Goal: Information Seeking & Learning: Learn about a topic

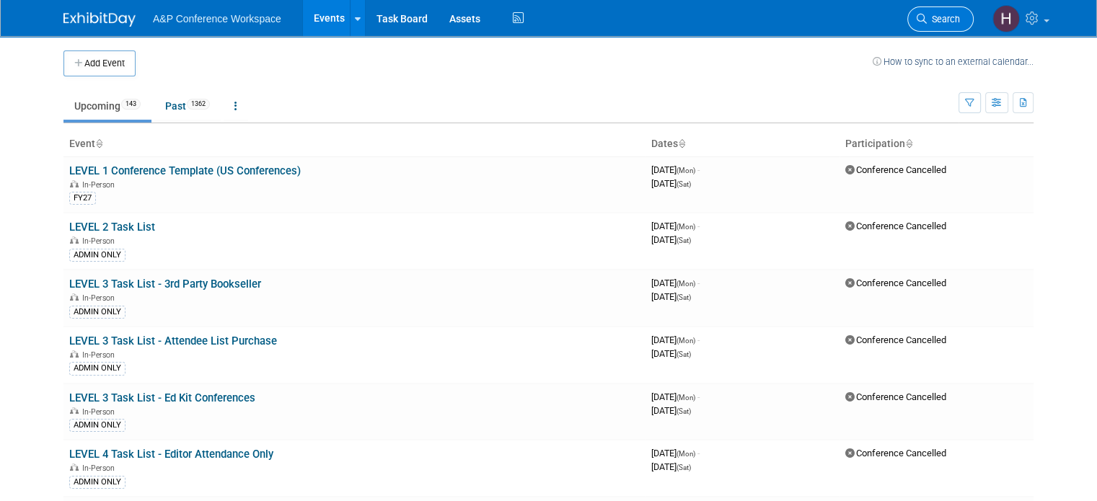
click at [949, 20] on span "Search" at bounding box center [942, 19] width 33 height 11
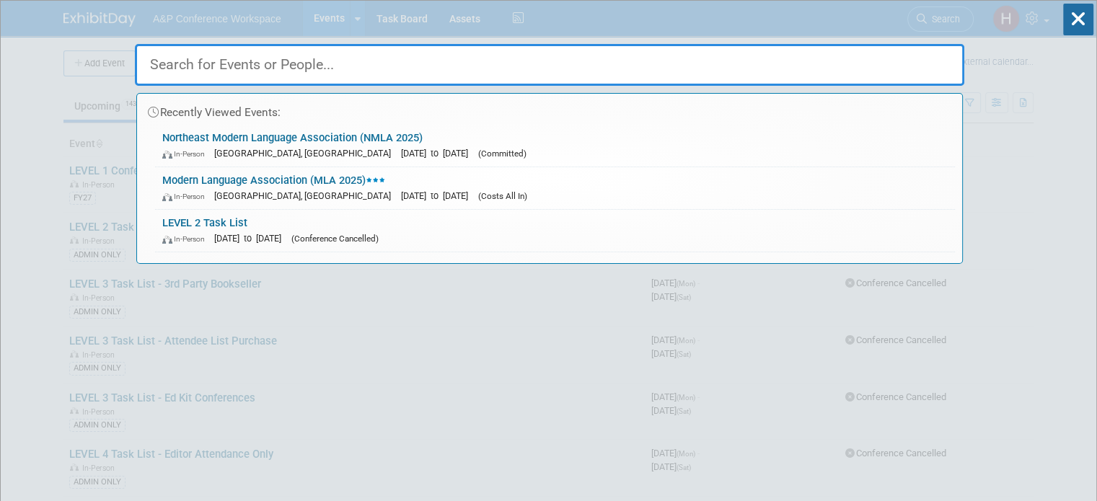
click at [393, 68] on input "text" at bounding box center [549, 65] width 829 height 42
paste input "International Congress on Medieval Studies"
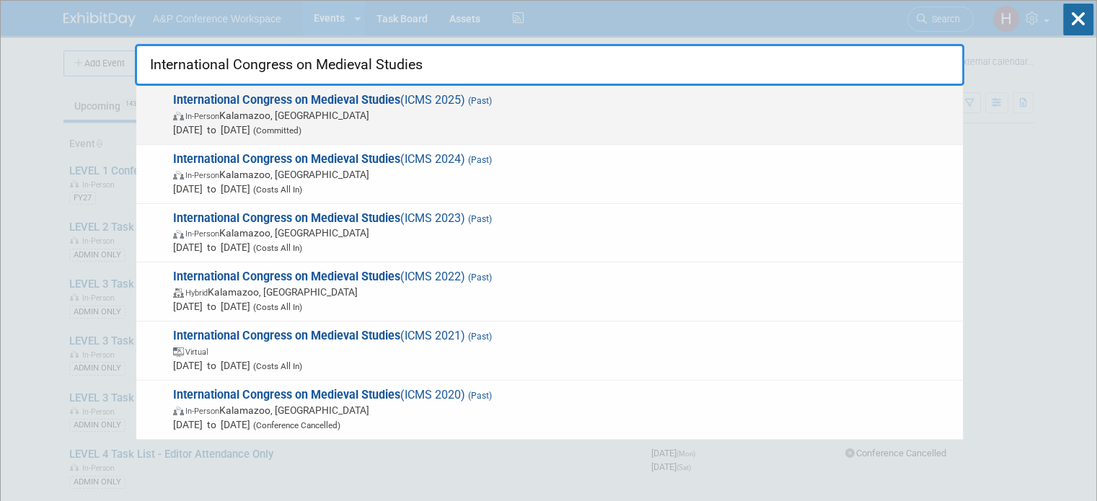
type input "International Congress on Medieval Studies"
click at [366, 98] on strong "International Congress on Medieval Studies" at bounding box center [286, 100] width 227 height 14
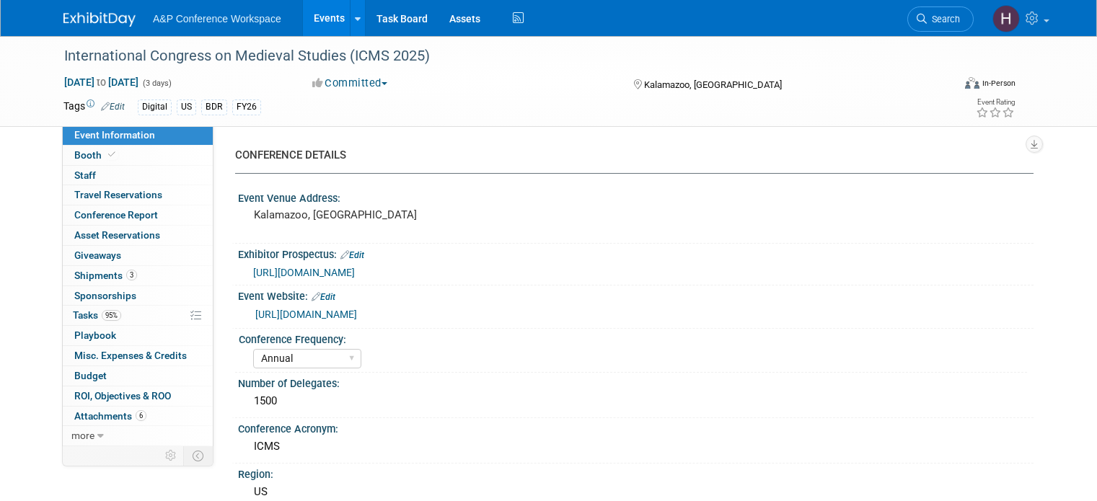
select select "Annual"
select select "Level 2"
select select "In-Person Booth"
select select "Libraries"
select select "Bloomsbury Digital Resources"
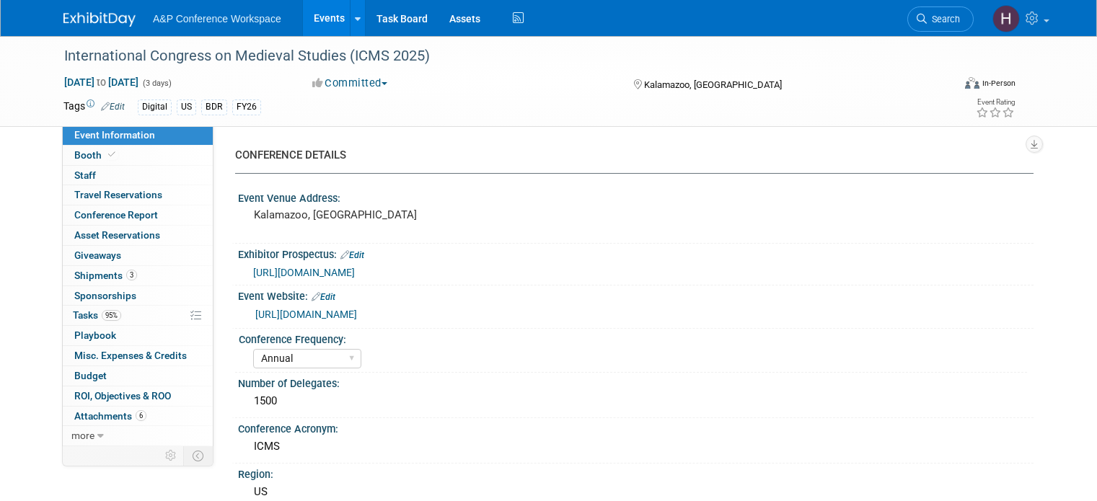
select select "Anne Weston"
select select "Michelle Kelly"
select select "Joe Kreuser"
select select "BDR Product Awareness and Trial Generation​"
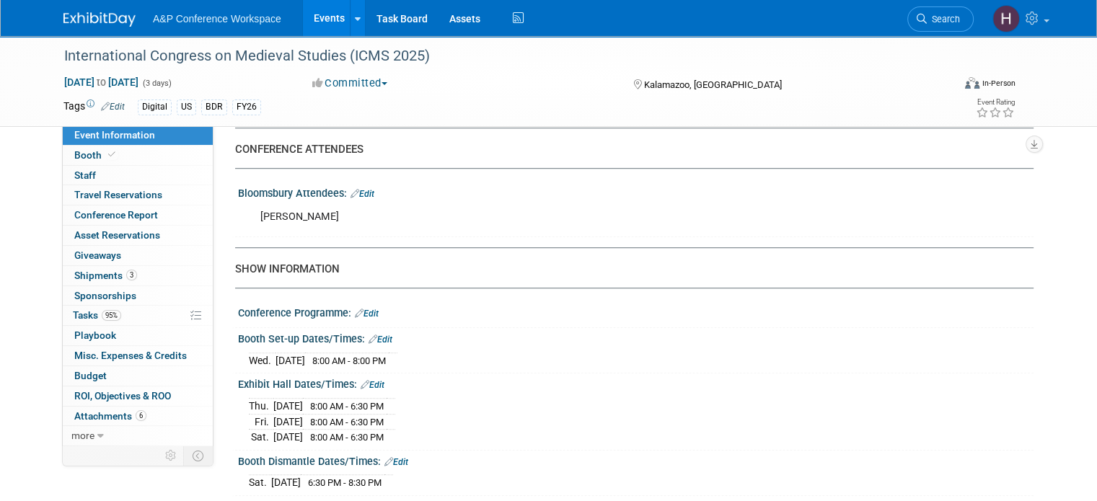
scroll to position [937, 0]
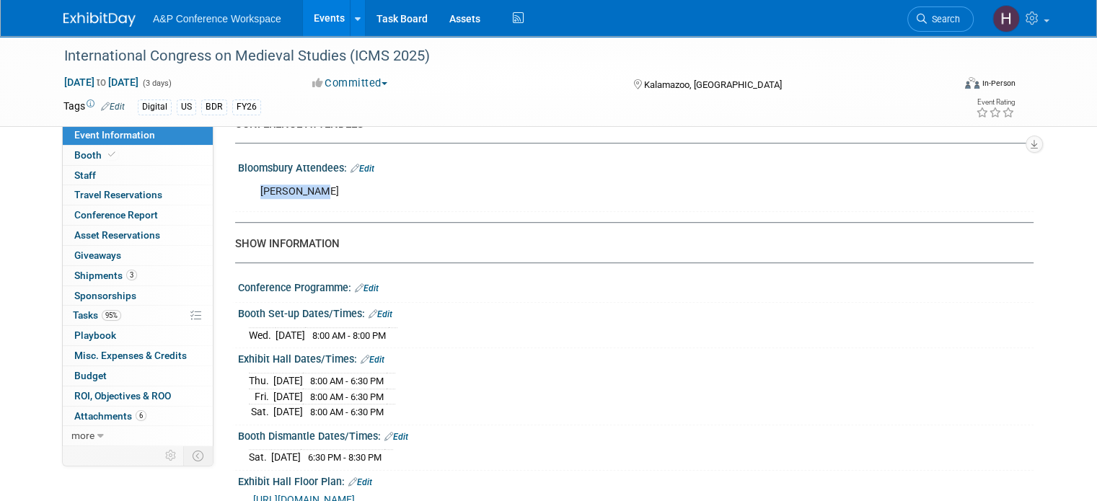
drag, startPoint x: 309, startPoint y: 190, endPoint x: 242, endPoint y: 185, distance: 66.6
click at [250, 185] on div "Kera Yonker" at bounding box center [564, 191] width 629 height 29
copy div "Kera Yonker"
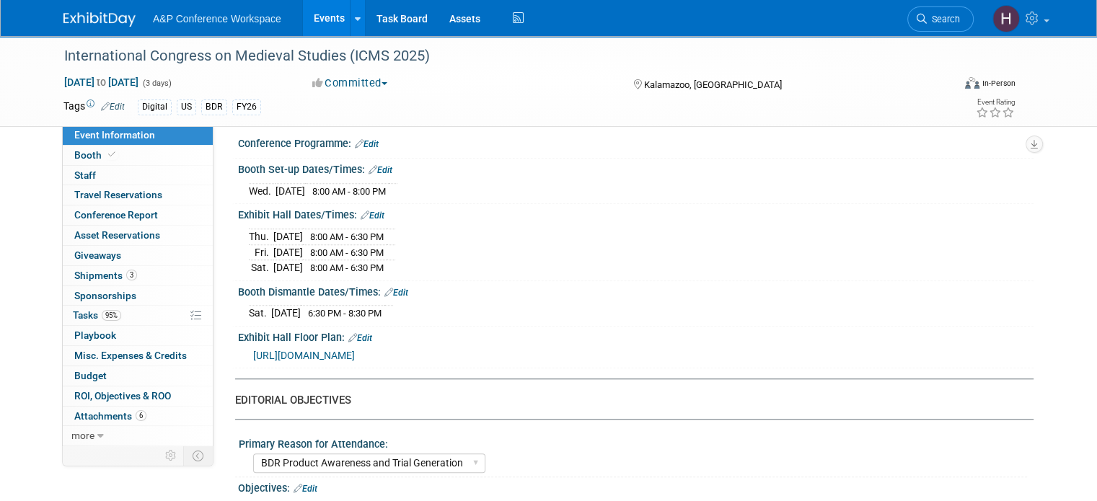
scroll to position [649, 0]
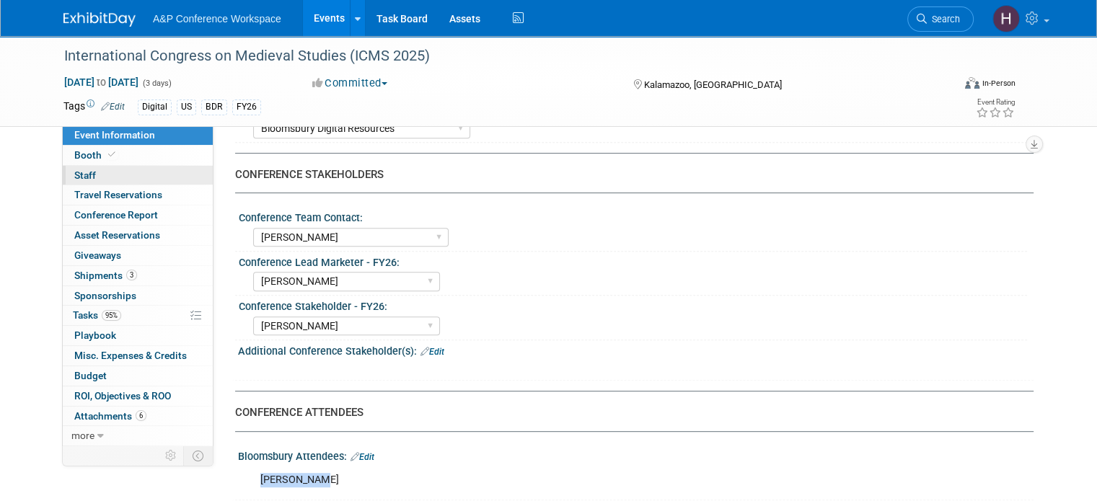
click at [99, 178] on link "0 Staff 0" at bounding box center [138, 175] width 150 height 19
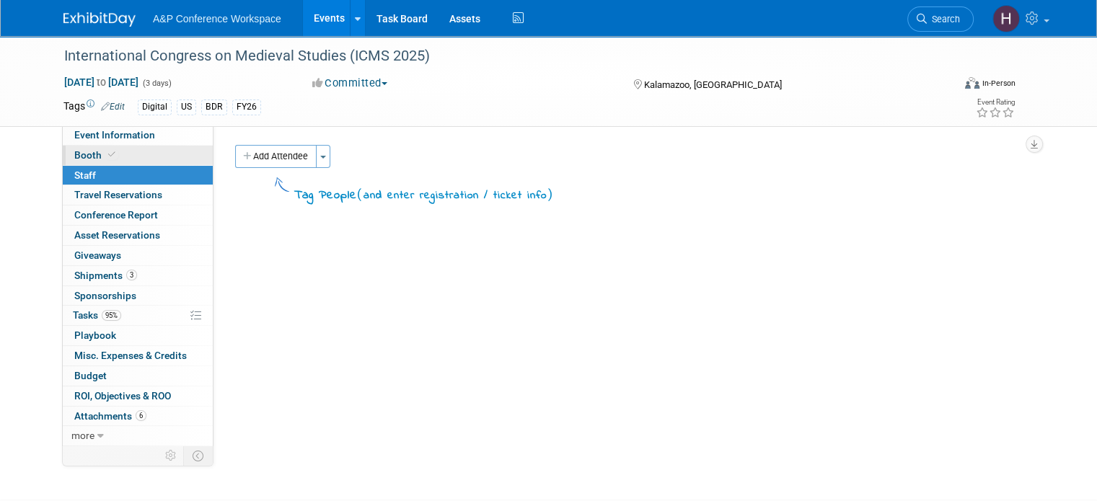
click at [88, 146] on link "Booth" at bounding box center [138, 155] width 150 height 19
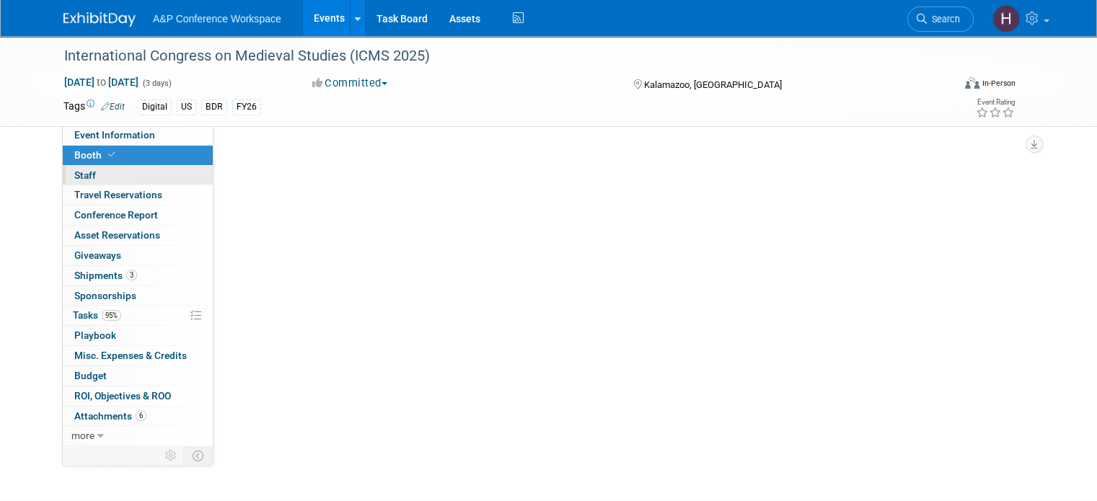
select select "DIGI"
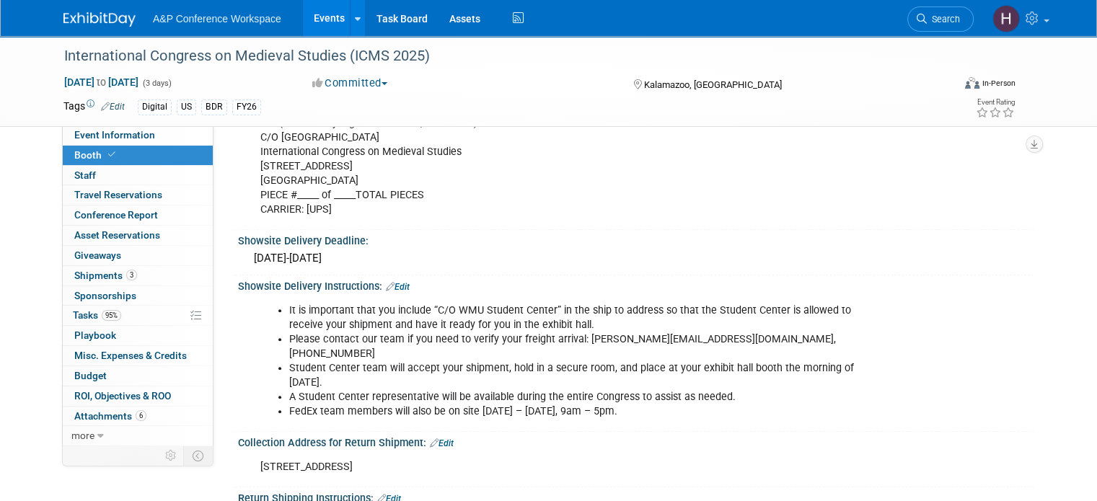
scroll to position [1226, 0]
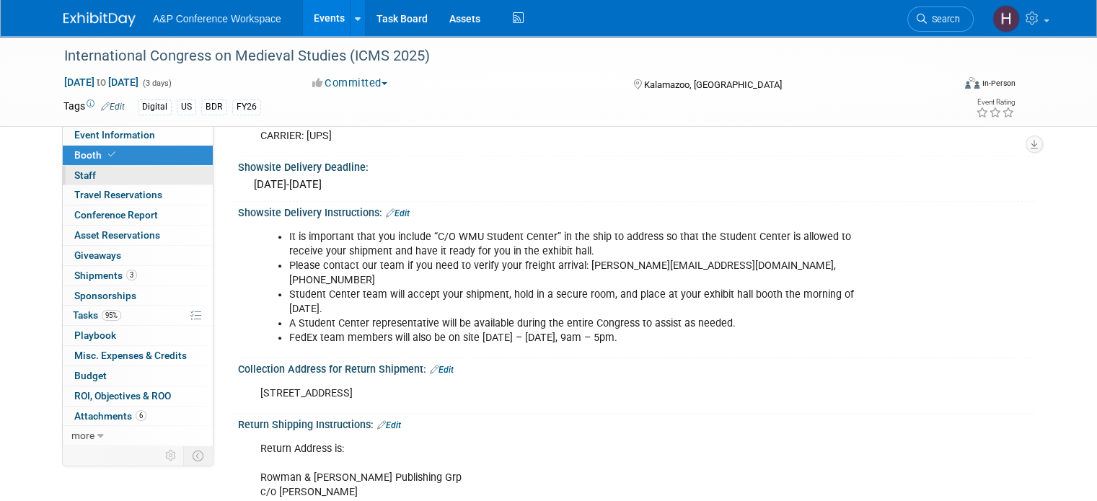
click at [74, 177] on span "Staff 0" at bounding box center [85, 175] width 22 height 12
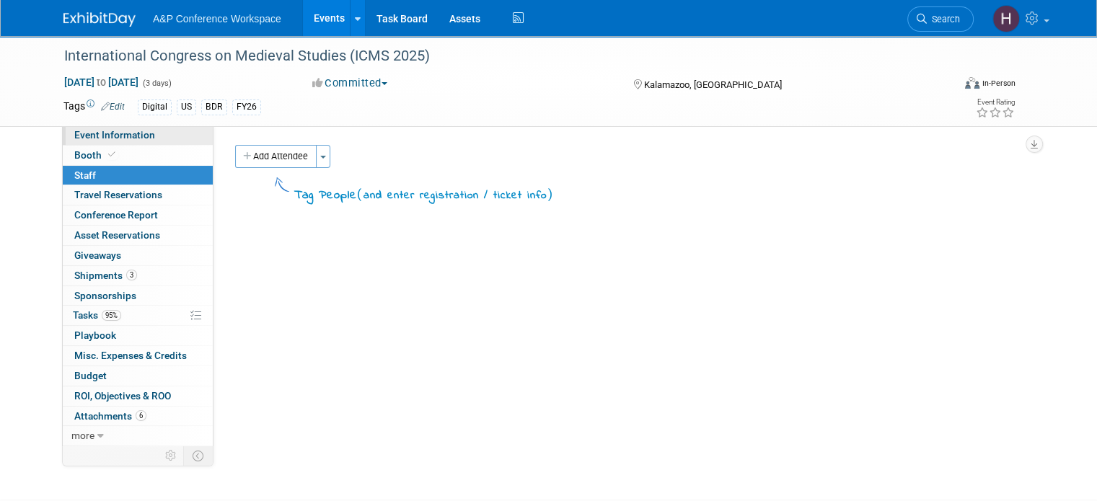
click at [80, 134] on span "Event Information" at bounding box center [114, 135] width 81 height 12
select select "Annual"
select select "Level 2"
select select "In-Person Booth"
select select "Libraries"
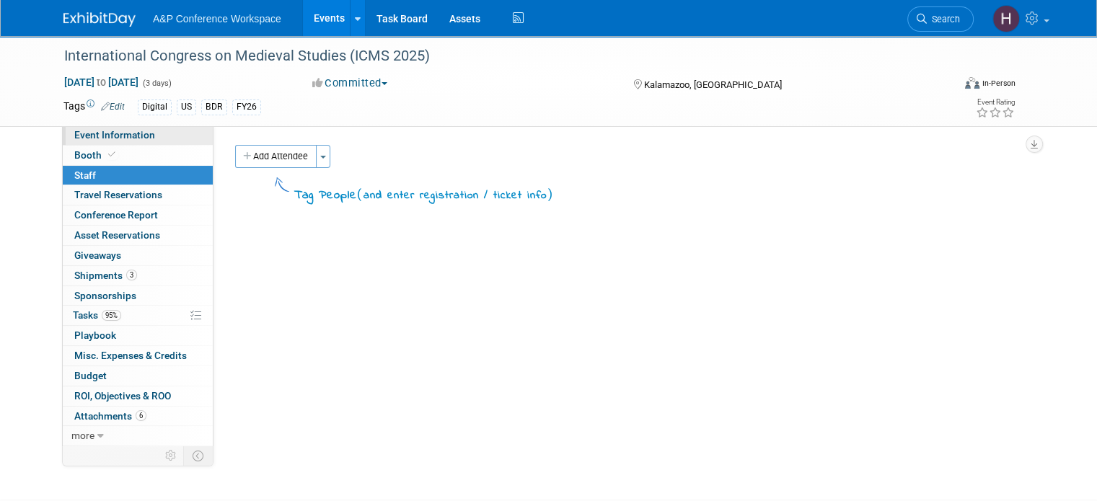
select select "Bloomsbury Digital Resources"
select select "Anne Weston"
select select "Michelle Kelly"
select select "Joe Kreuser"
select select "BDR Product Awareness and Trial Generation​"
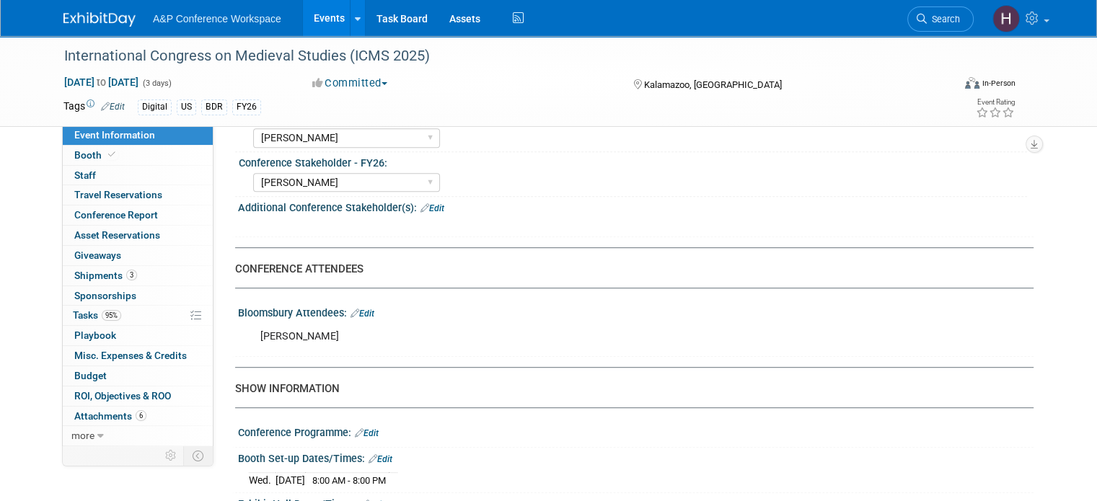
scroll to position [793, 0]
drag, startPoint x: 307, startPoint y: 178, endPoint x: 298, endPoint y: 181, distance: 9.1
click at [298, 181] on select "Abigail Larkin Alice Billington Ami Reitmeier Amy Suratia Andy Boyd Anna Robert…" at bounding box center [346, 181] width 187 height 19
click at [444, 178] on div "Abigail Larkin Alice Billington Ami Reitmeier Amy Suratia Andy Boyd Anna Robert…" at bounding box center [640, 180] width 774 height 23
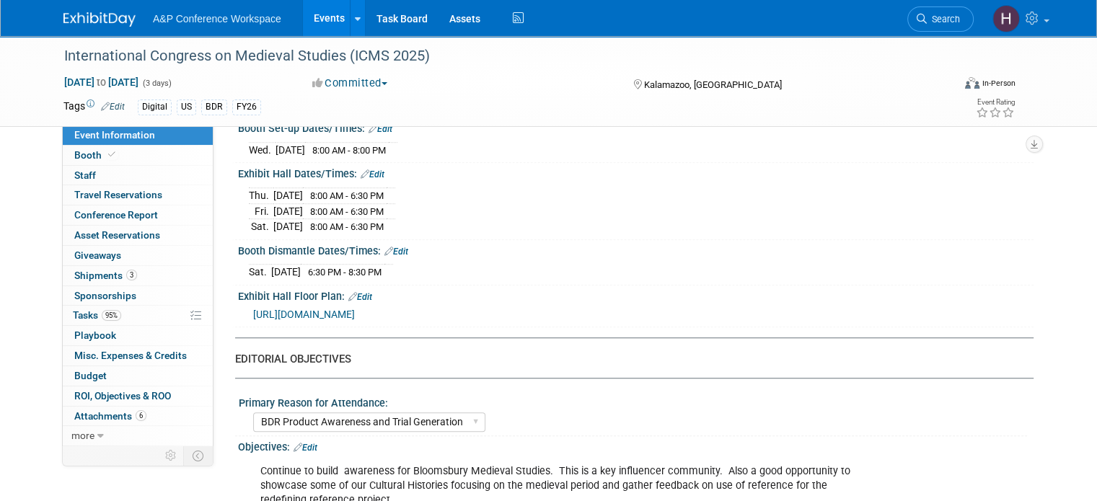
scroll to position [1226, 0]
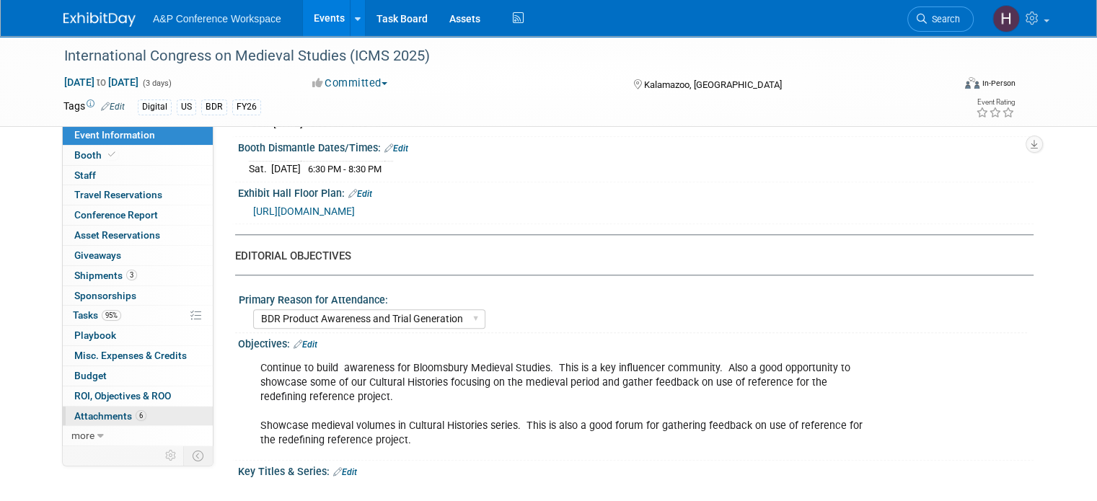
click at [81, 415] on span "Attachments 6" at bounding box center [110, 416] width 72 height 12
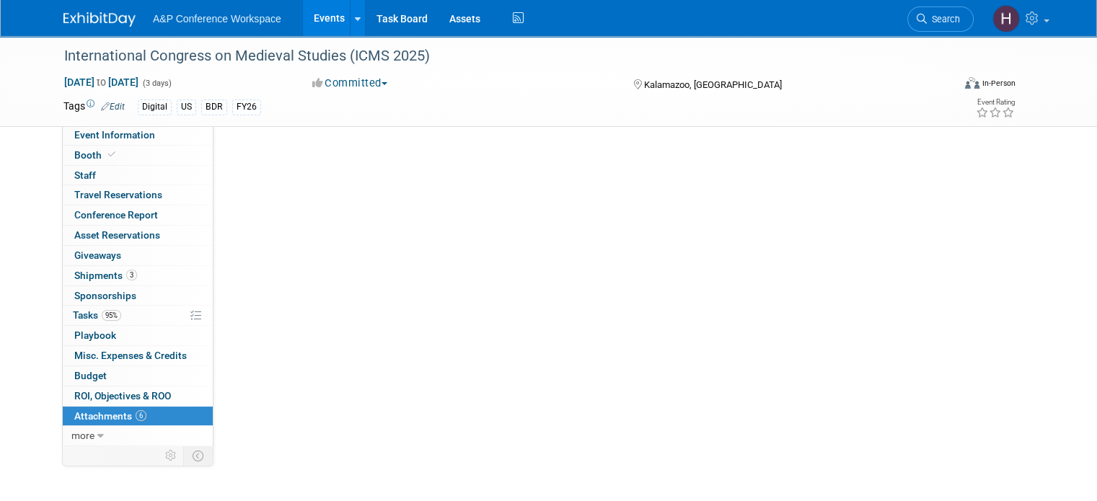
scroll to position [0, 0]
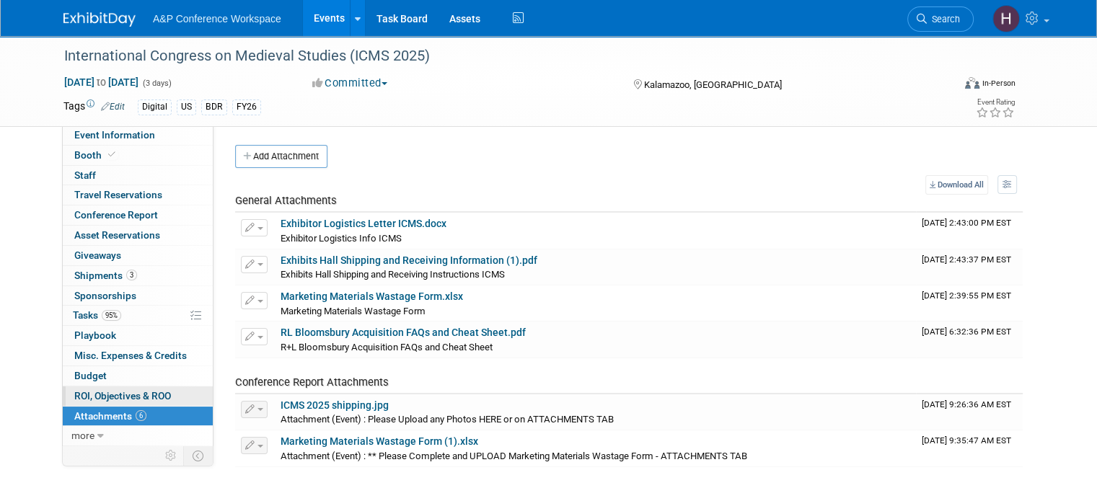
click at [74, 397] on span "ROI, Objectives & ROO 0" at bounding box center [122, 396] width 97 height 12
